Goal: Transaction & Acquisition: Purchase product/service

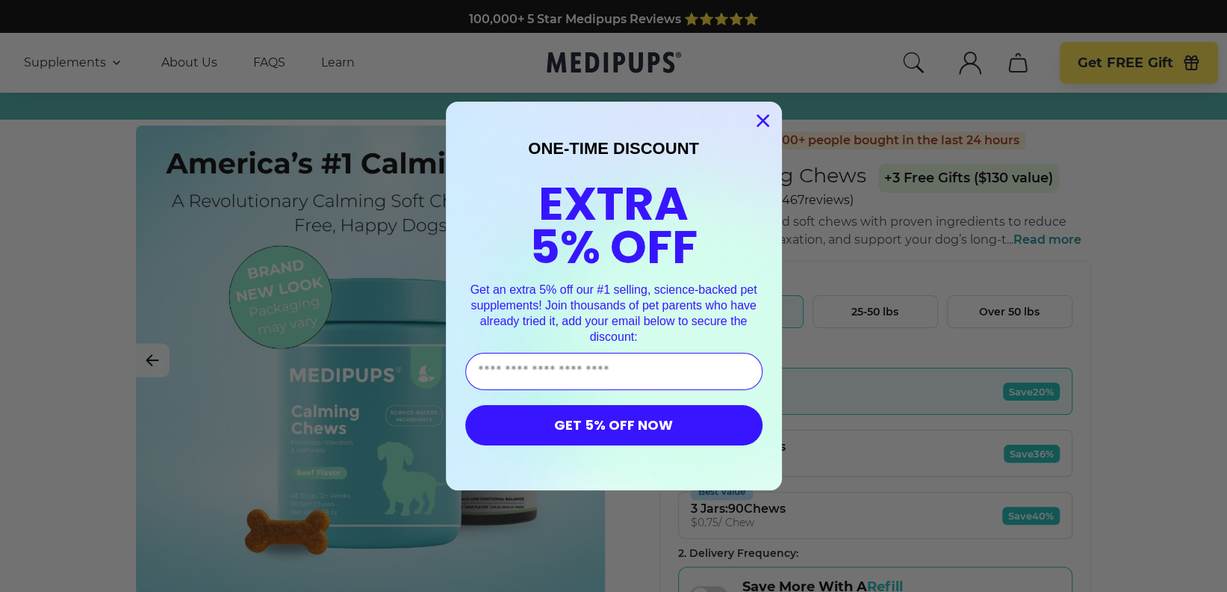
click at [758, 117] on icon "Close dialog" at bounding box center [763, 121] width 10 height 10
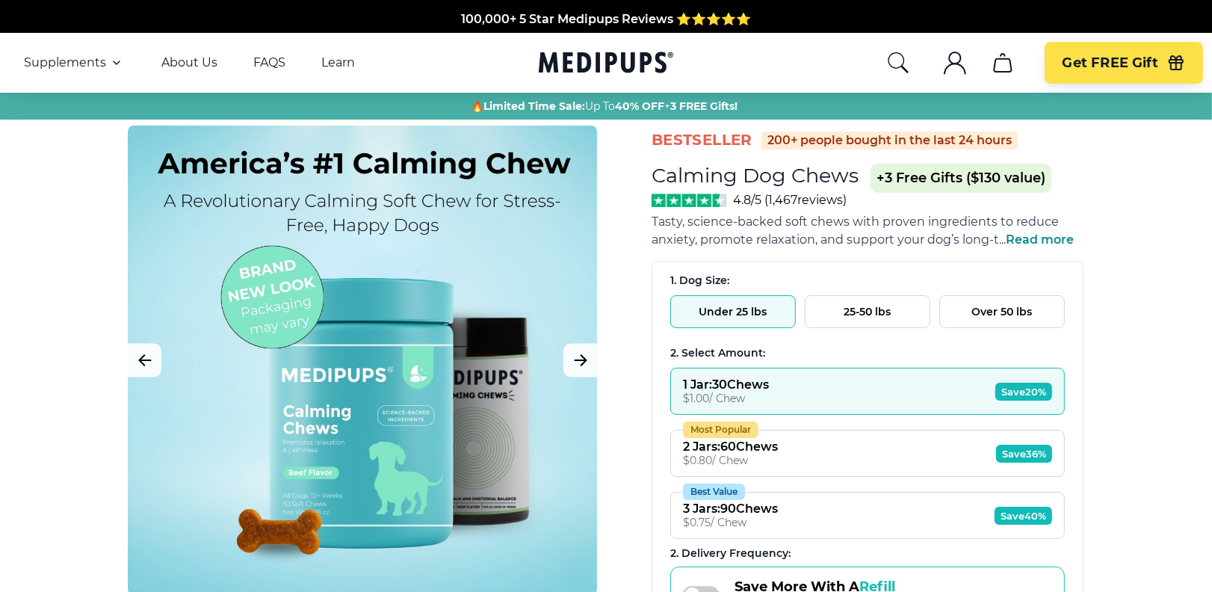
click at [1027, 238] on span "Read more" at bounding box center [1040, 239] width 68 height 14
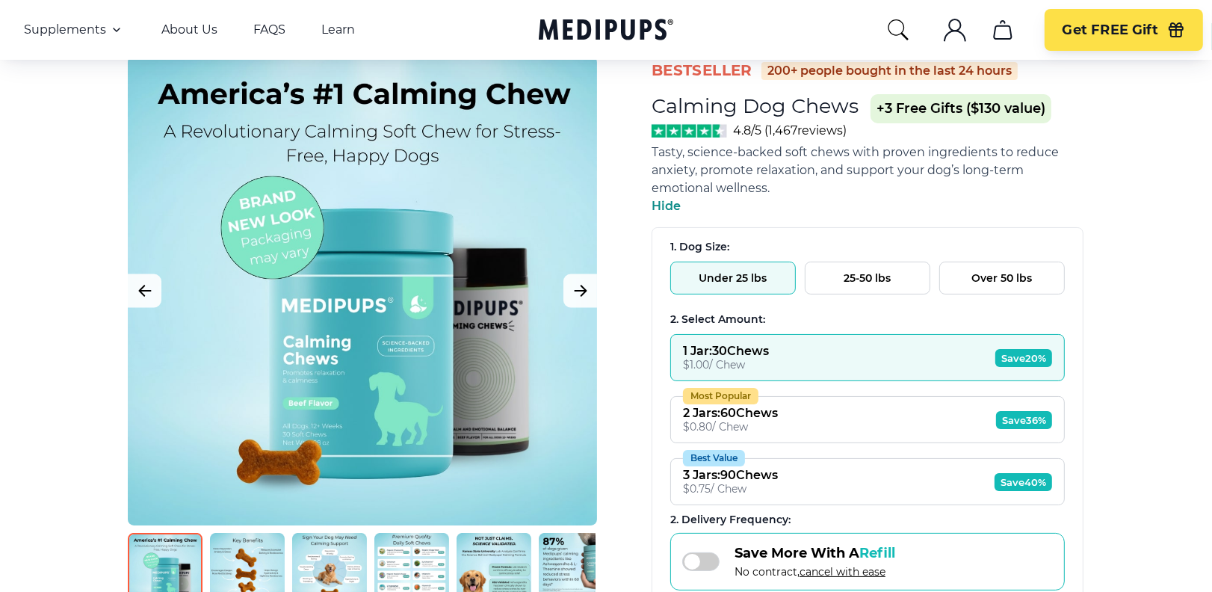
scroll to position [99, 0]
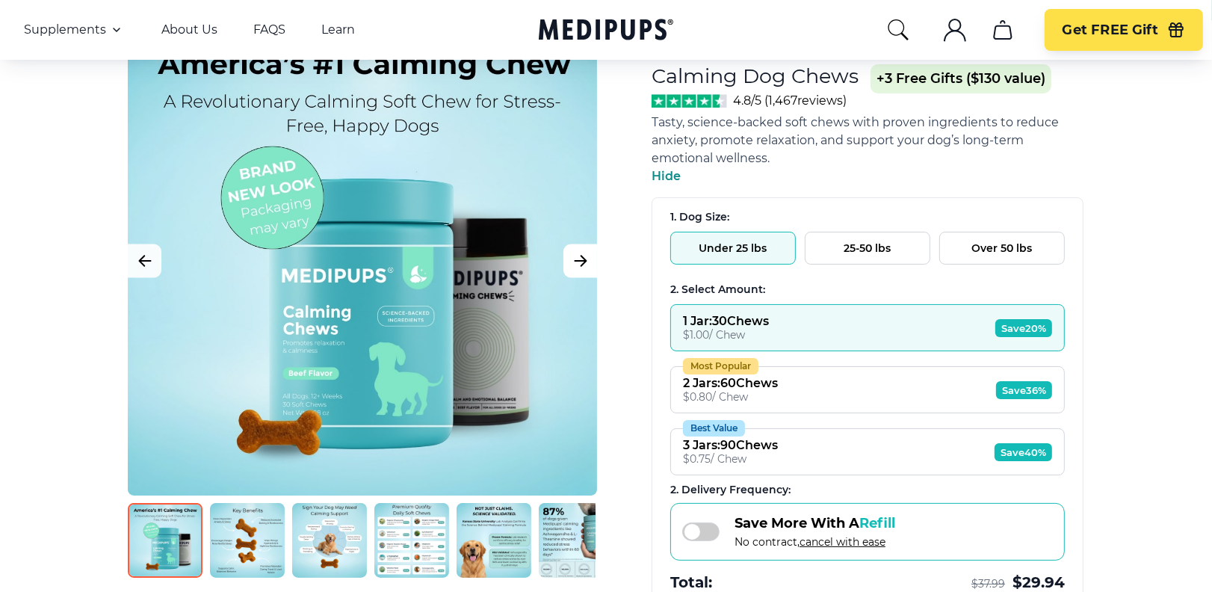
click at [582, 253] on icon "Next Image" at bounding box center [580, 261] width 18 height 19
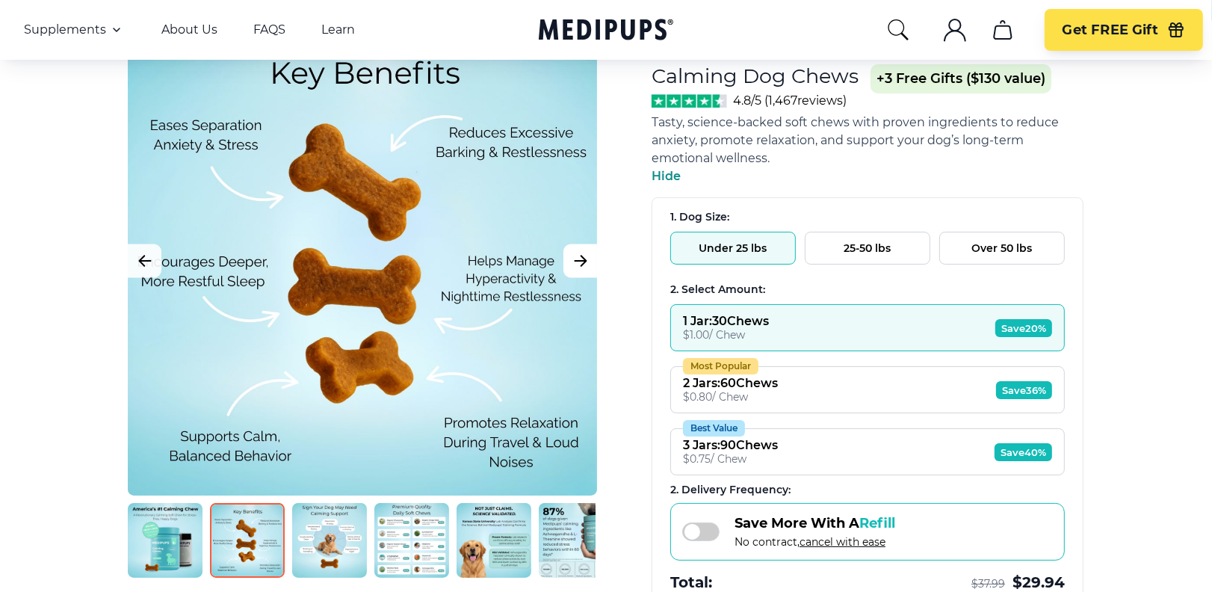
click at [582, 253] on icon "Next Image" at bounding box center [580, 261] width 18 height 19
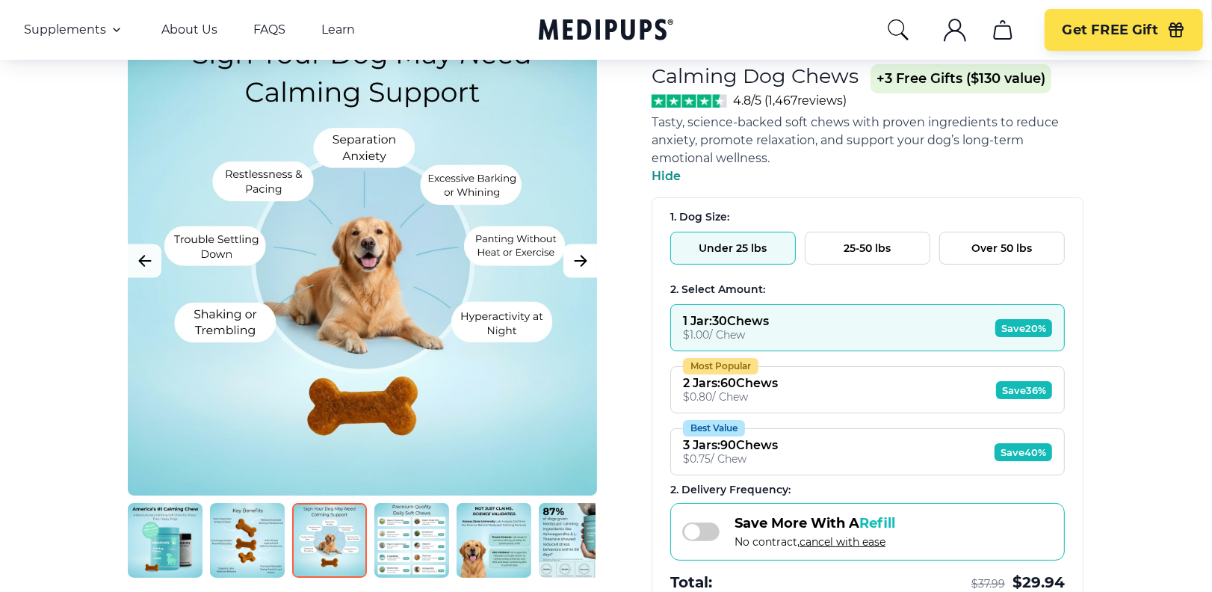
click at [582, 253] on icon "Next Image" at bounding box center [580, 261] width 18 height 19
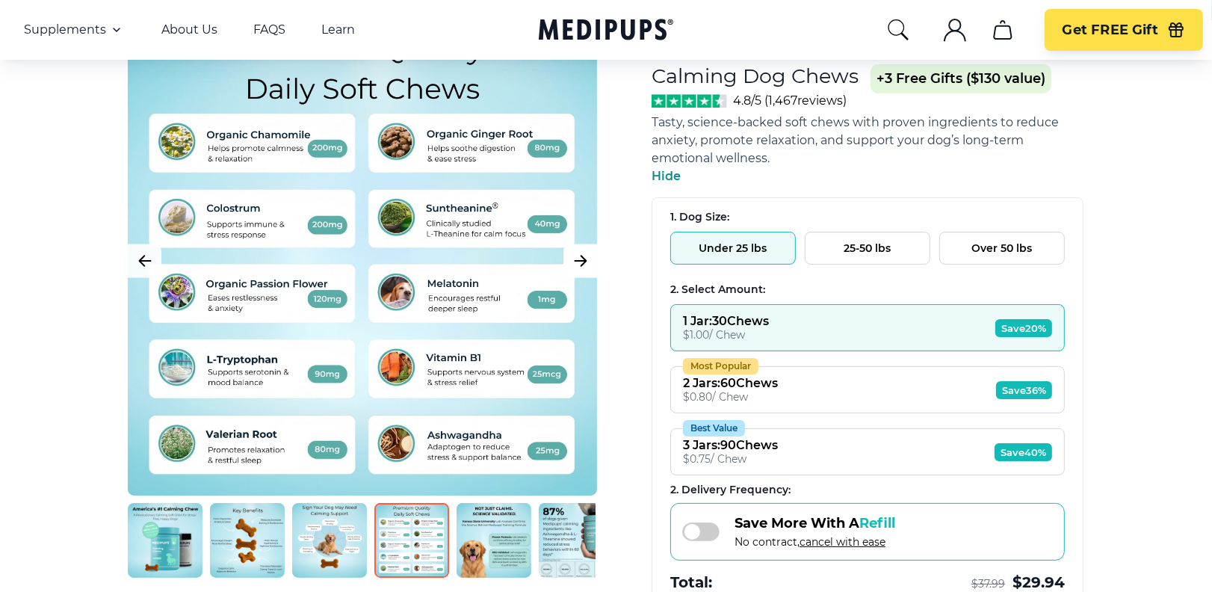
click at [580, 260] on icon "Next Image" at bounding box center [579, 260] width 11 height 10
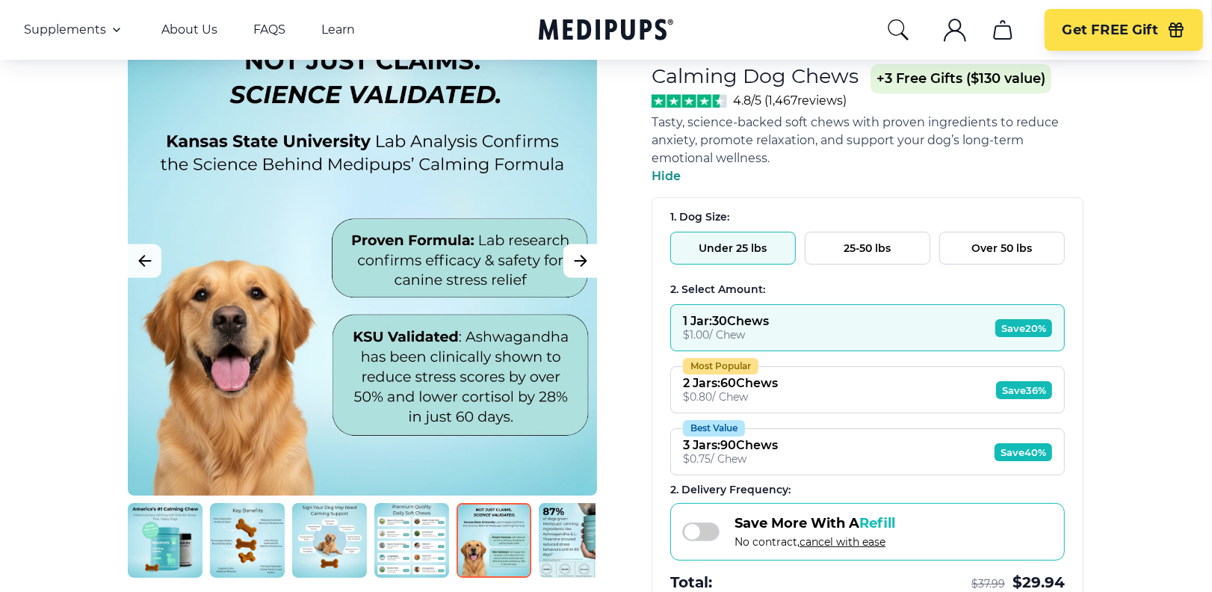
scroll to position [0, 0]
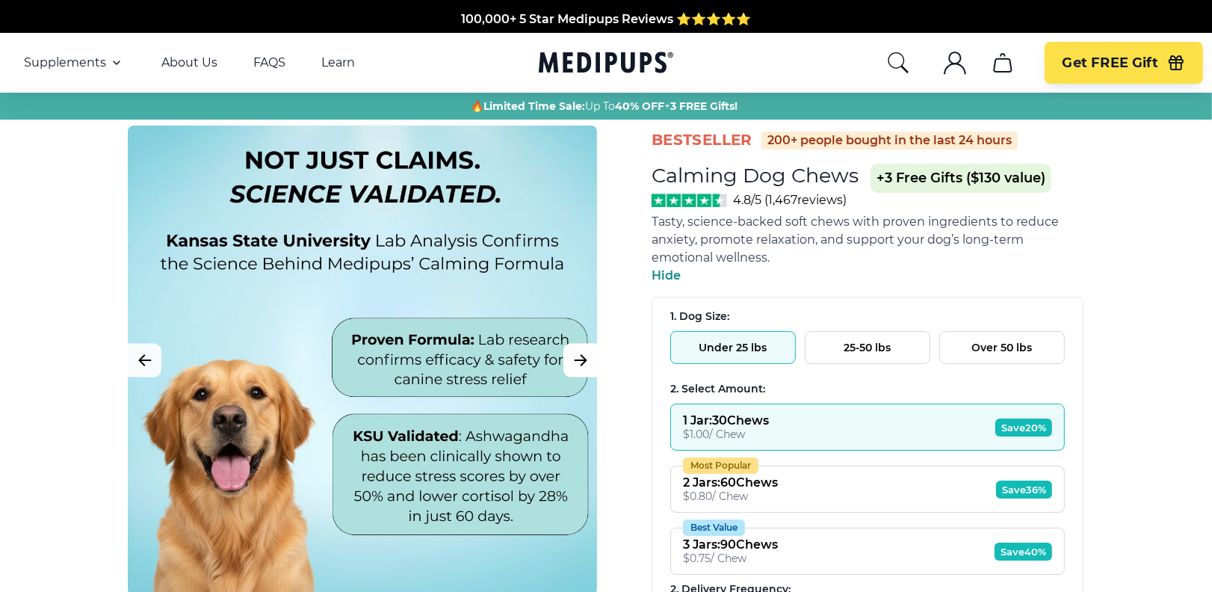
click at [581, 363] on icon "Next Image" at bounding box center [579, 360] width 11 height 10
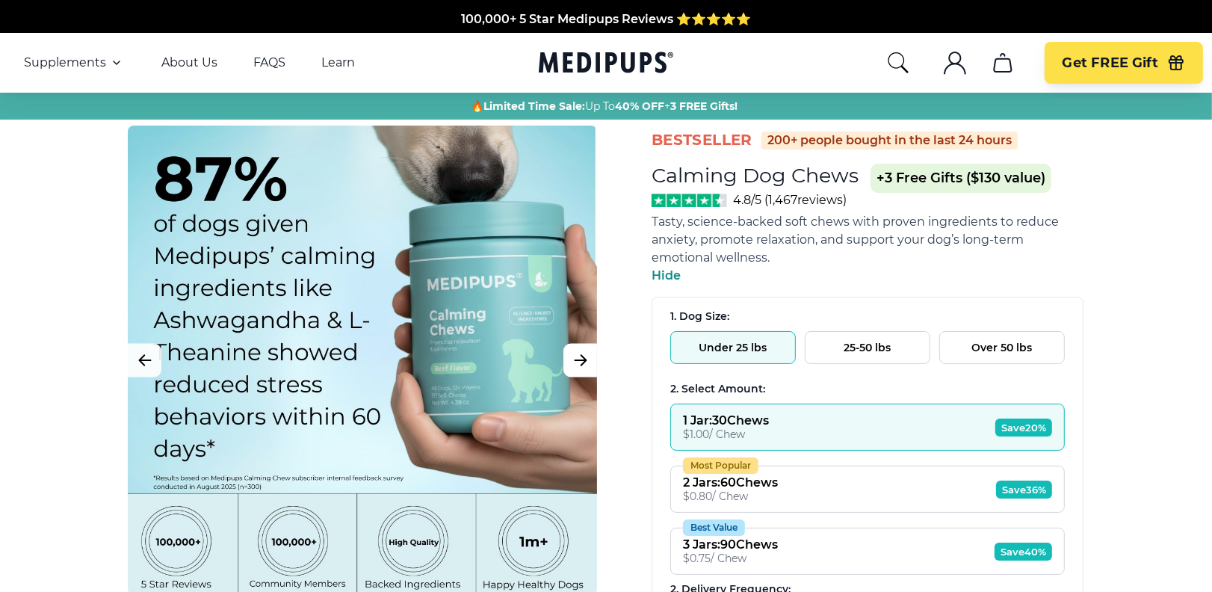
click at [581, 363] on icon "Next Image" at bounding box center [579, 360] width 11 height 10
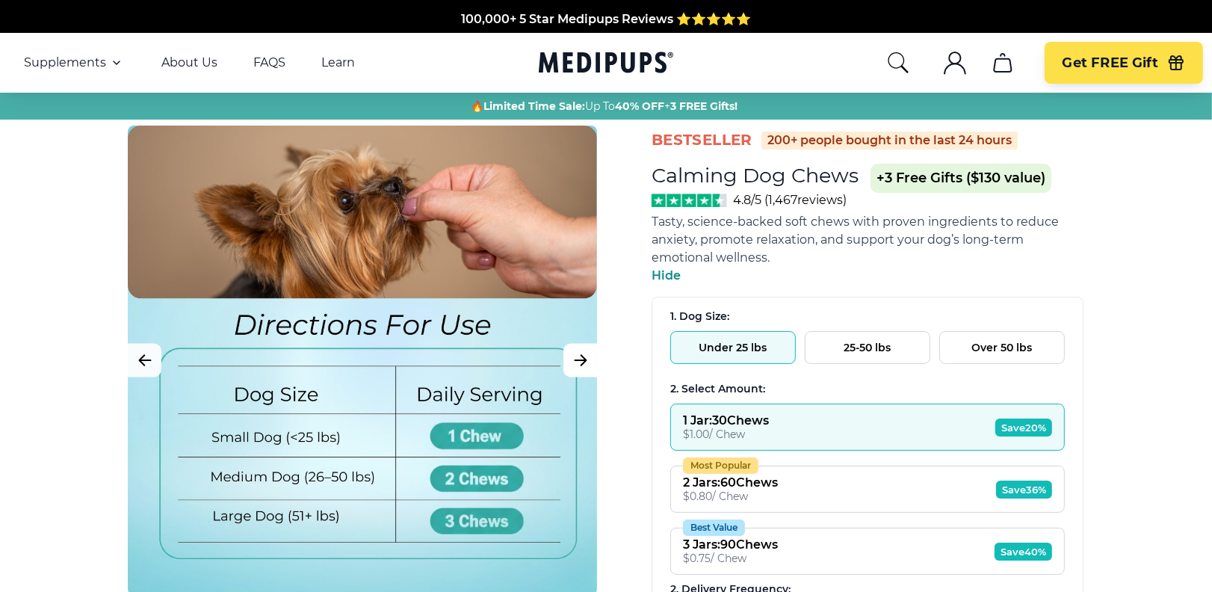
click at [581, 363] on icon "Next Image" at bounding box center [579, 360] width 11 height 10
